Goal: Find specific page/section: Find specific page/section

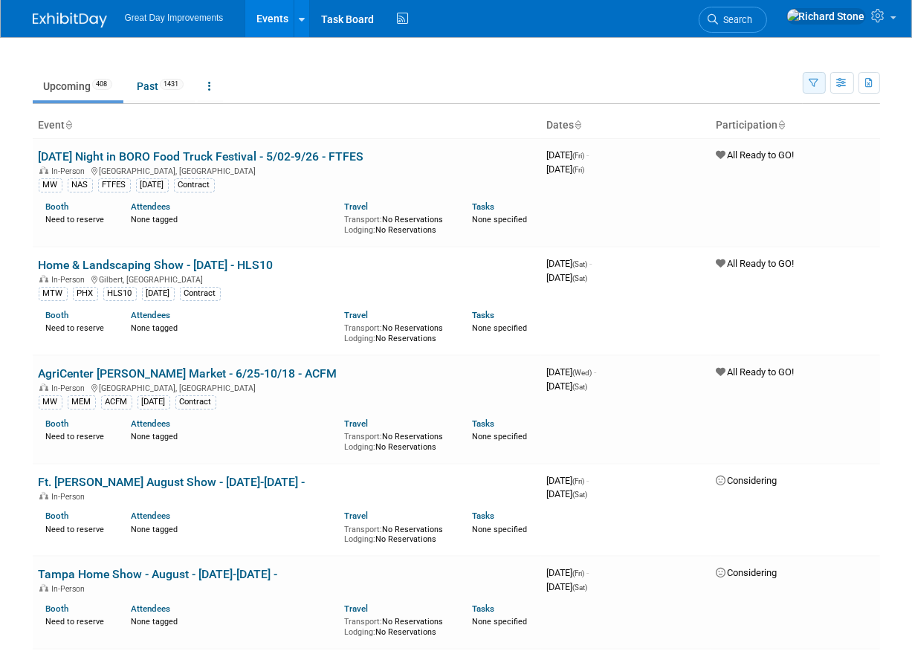
click at [814, 82] on icon "button" at bounding box center [814, 84] width 10 height 10
click at [806, 81] on button "button" at bounding box center [813, 83] width 23 height 22
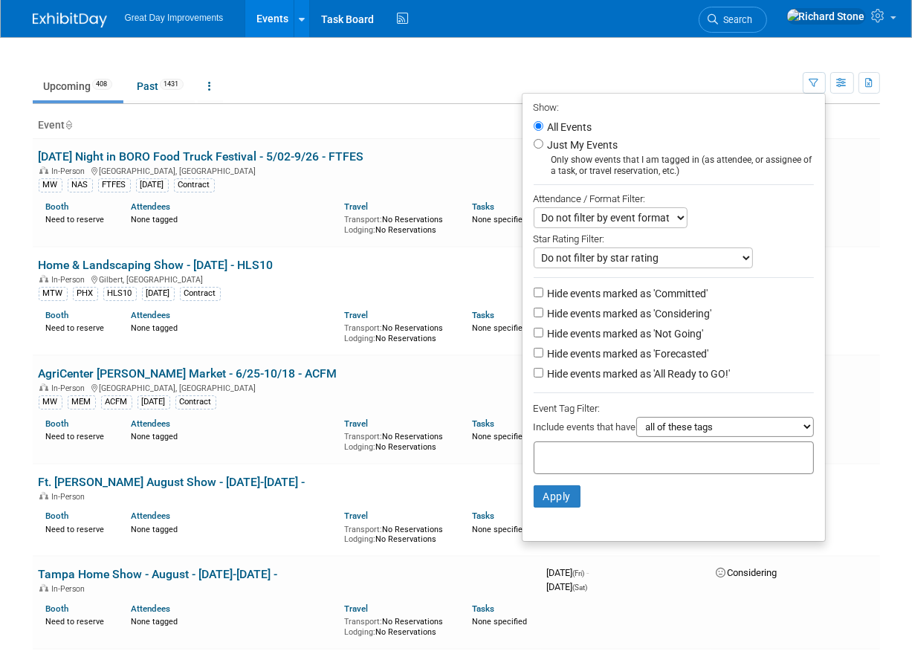
click at [600, 449] on input "text" at bounding box center [599, 455] width 119 height 15
type input "mtw"
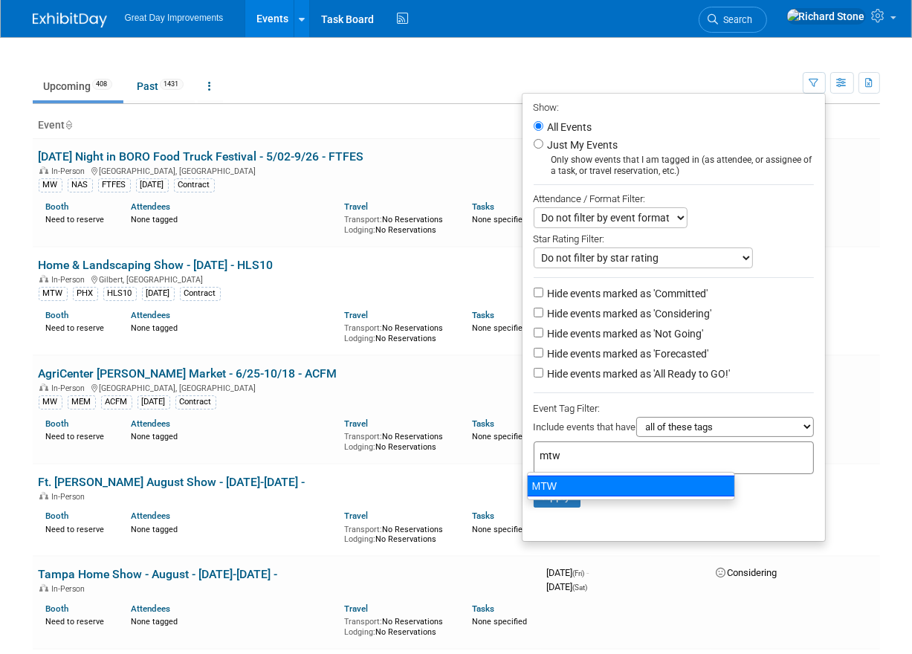
click at [543, 493] on div "MTW" at bounding box center [631, 486] width 208 height 21
type input "MTW"
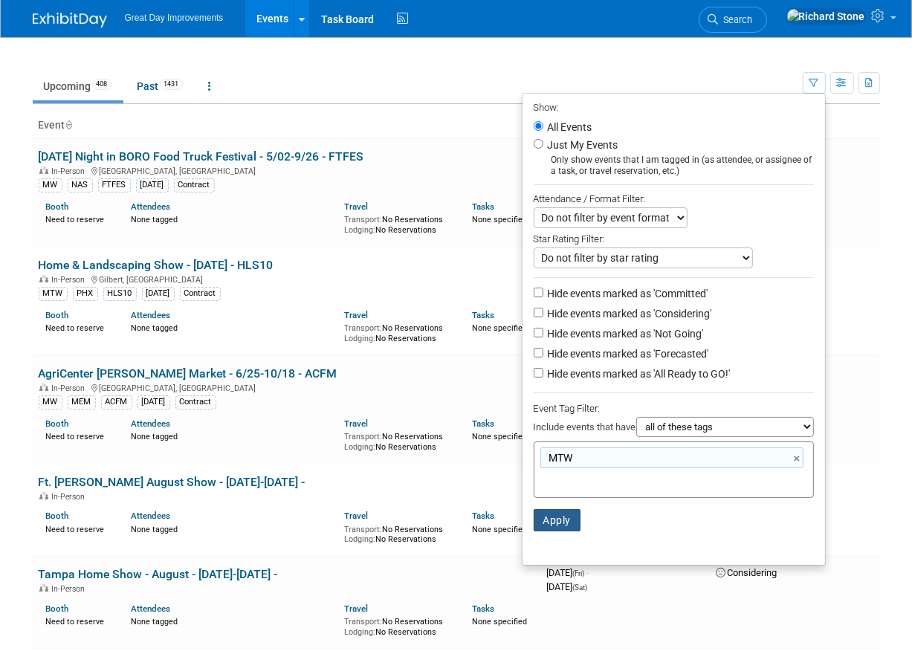
click at [548, 519] on button "Apply" at bounding box center [557, 520] width 48 height 22
